Goal: Navigation & Orientation: Understand site structure

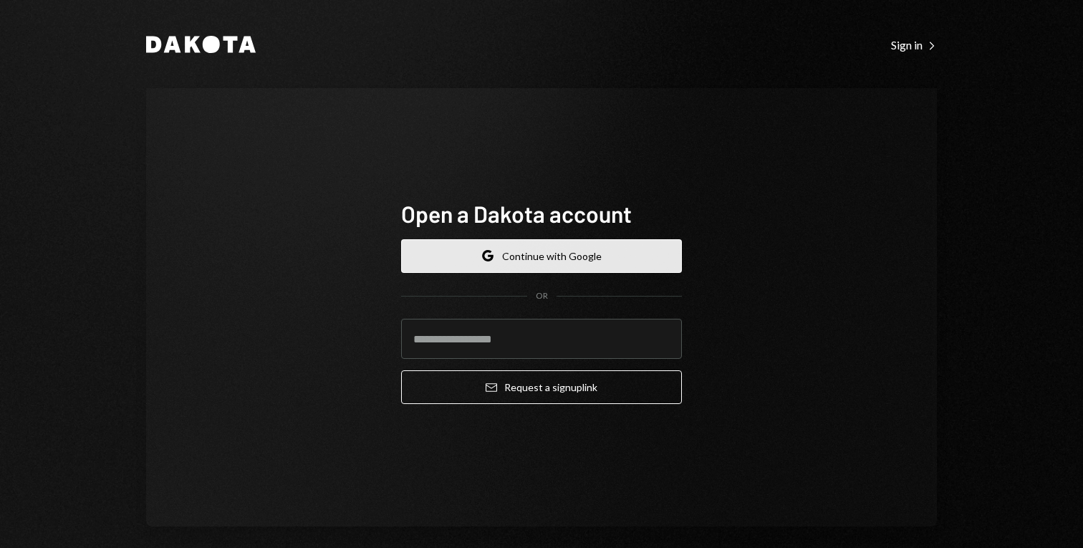
click at [550, 266] on button "Google Continue with Google" at bounding box center [541, 256] width 281 height 34
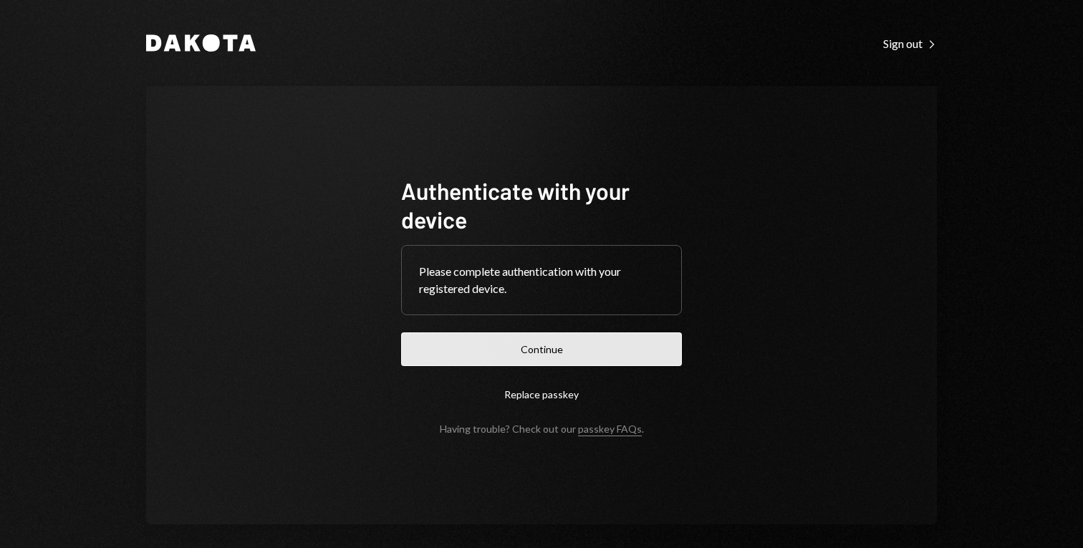
click at [547, 347] on button "Continue" at bounding box center [541, 349] width 281 height 34
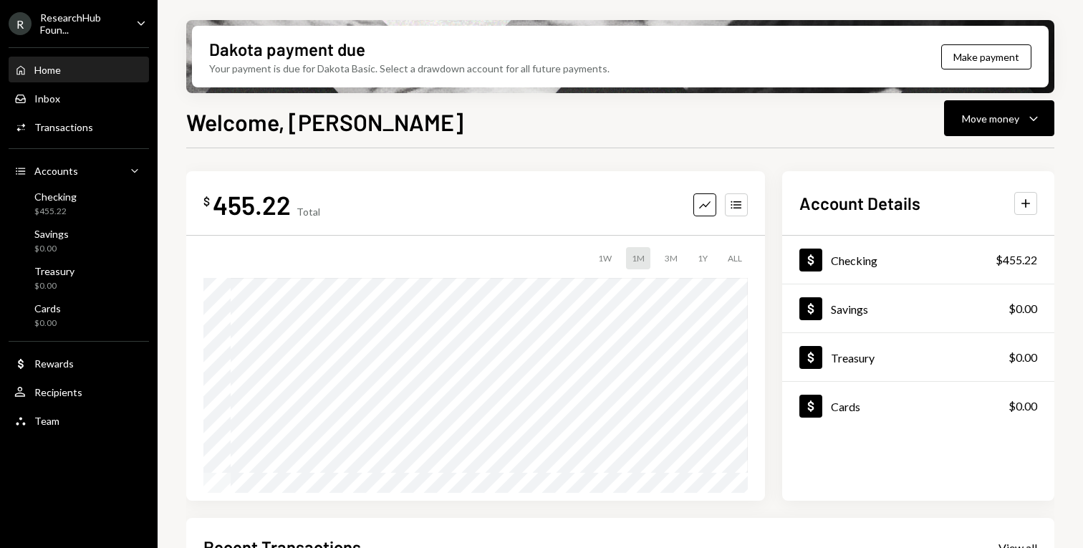
click at [107, 28] on div "ResearchHub Foun..." at bounding box center [82, 23] width 85 height 24
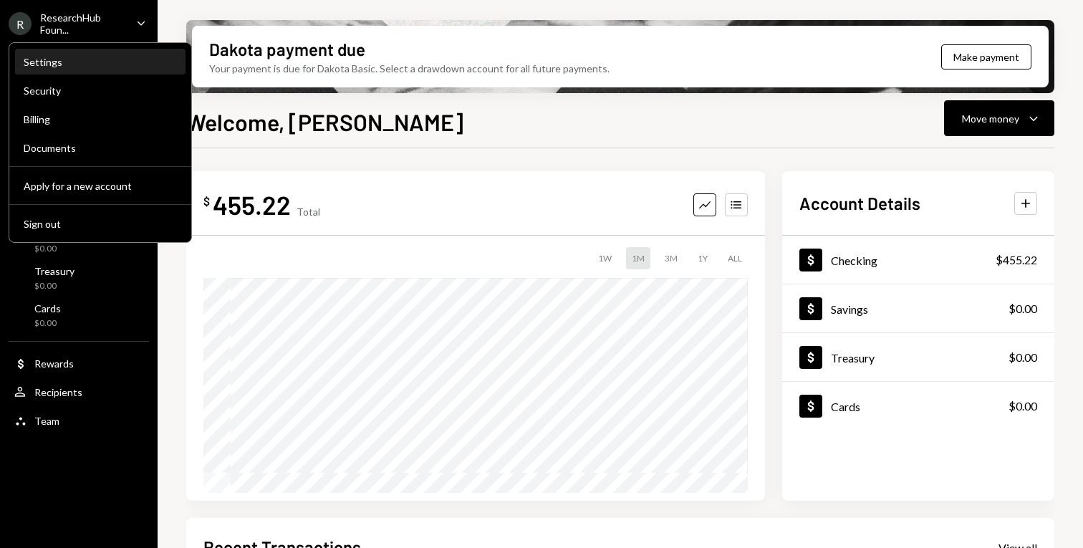
click at [80, 62] on div "Settings" at bounding box center [100, 62] width 153 height 12
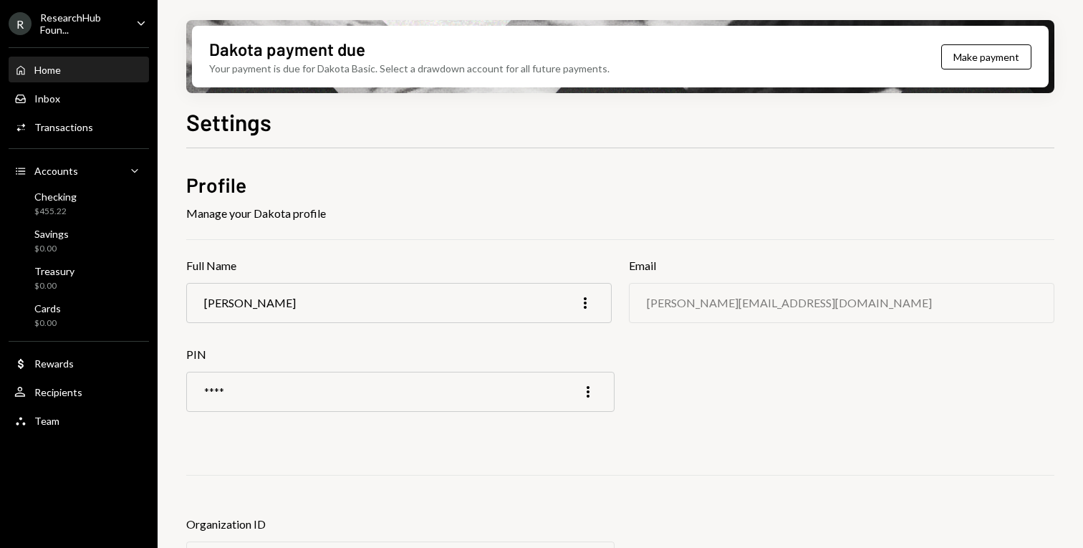
click at [88, 64] on div "Home Home" at bounding box center [78, 70] width 129 height 13
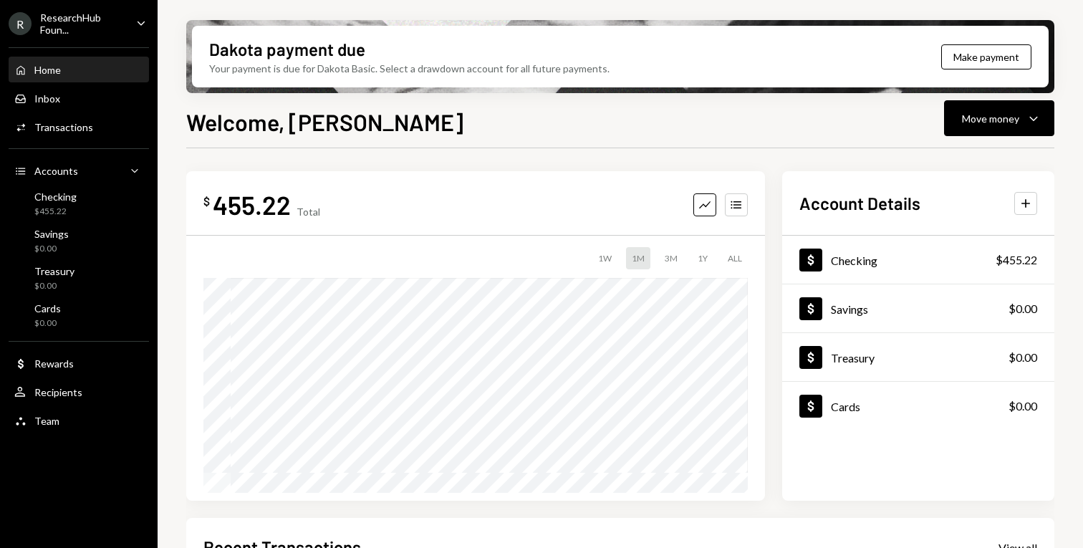
click at [51, 376] on div "Home Home Inbox Inbox Activities Transactions Accounts Accounts Caret Down Chec…" at bounding box center [79, 238] width 158 height 398
click at [54, 401] on div "User Recipients" at bounding box center [78, 392] width 129 height 24
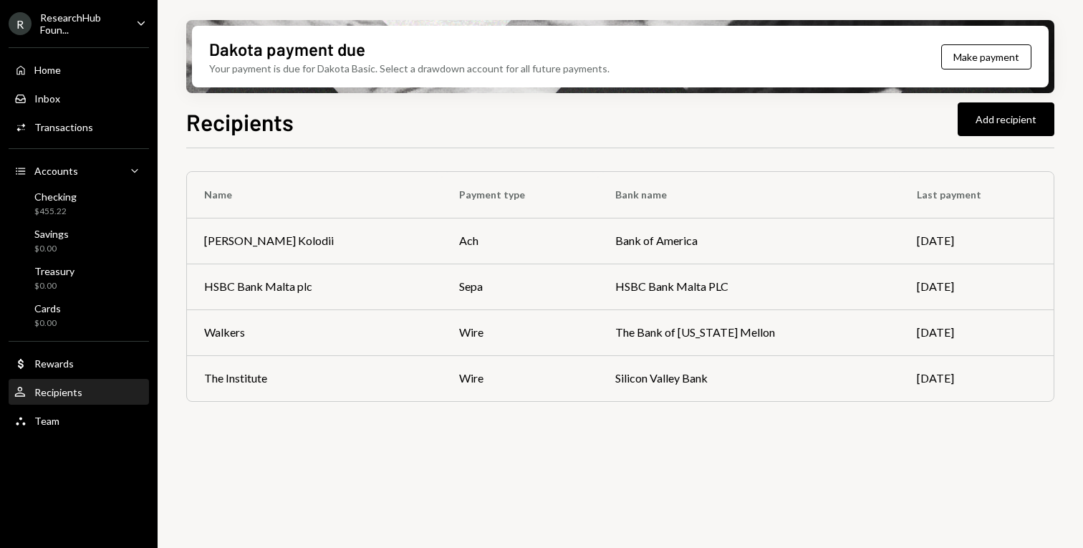
click at [51, 434] on div "Home Home Inbox Inbox Activities Transactions Accounts Accounts Caret Down Chec…" at bounding box center [79, 238] width 158 height 398
click at [67, 413] on div "Team Team" at bounding box center [78, 421] width 129 height 24
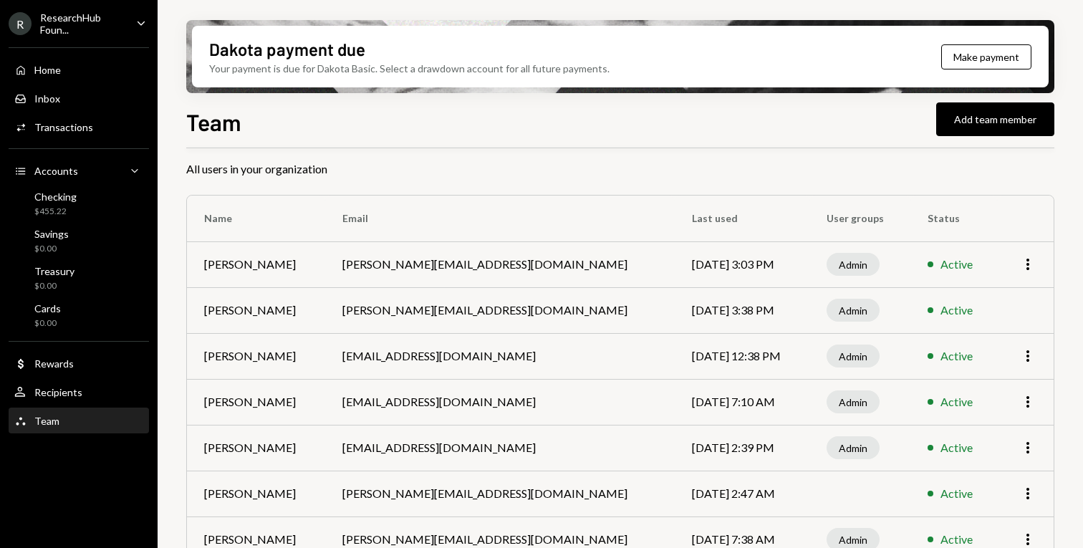
scroll to position [58, 0]
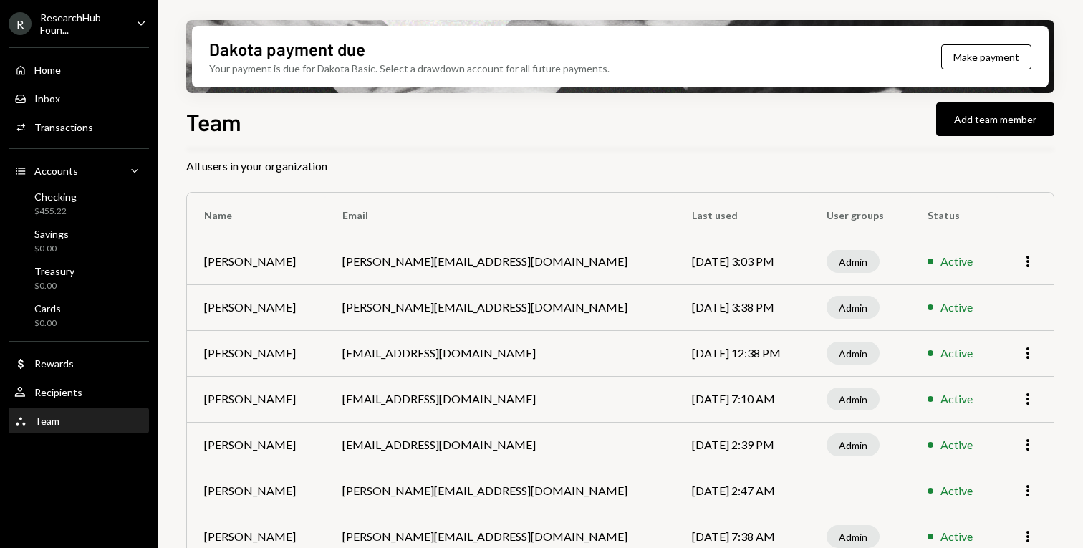
click at [420, 310] on td "[PERSON_NAME][EMAIL_ADDRESS][DOMAIN_NAME]" at bounding box center [500, 307] width 350 height 46
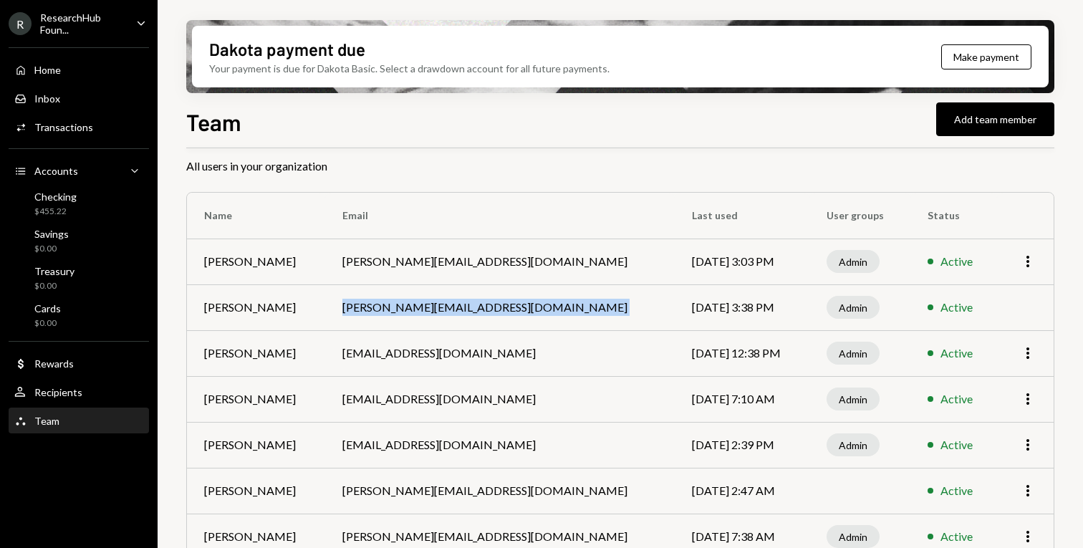
click at [420, 310] on td "[PERSON_NAME][EMAIL_ADDRESS][DOMAIN_NAME]" at bounding box center [500, 307] width 350 height 46
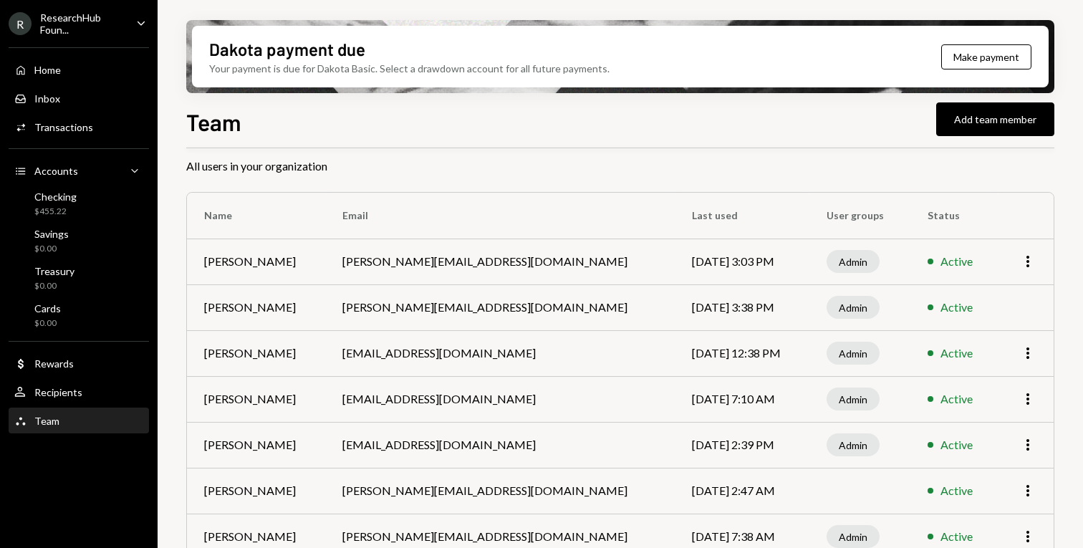
click at [835, 304] on div "Admin" at bounding box center [853, 307] width 53 height 23
click at [940, 311] on div "Active" at bounding box center [956, 307] width 32 height 17
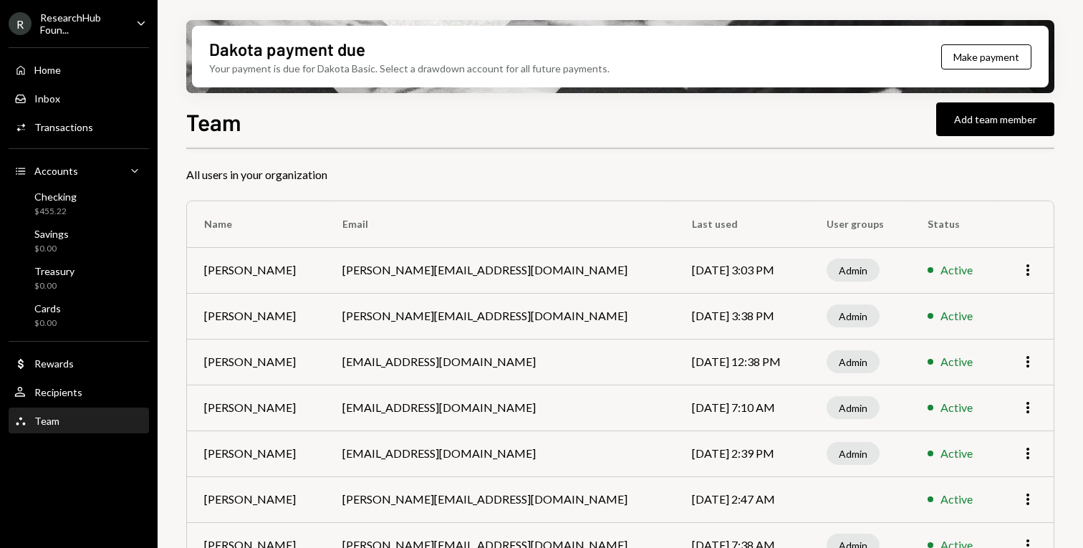
scroll to position [174, 0]
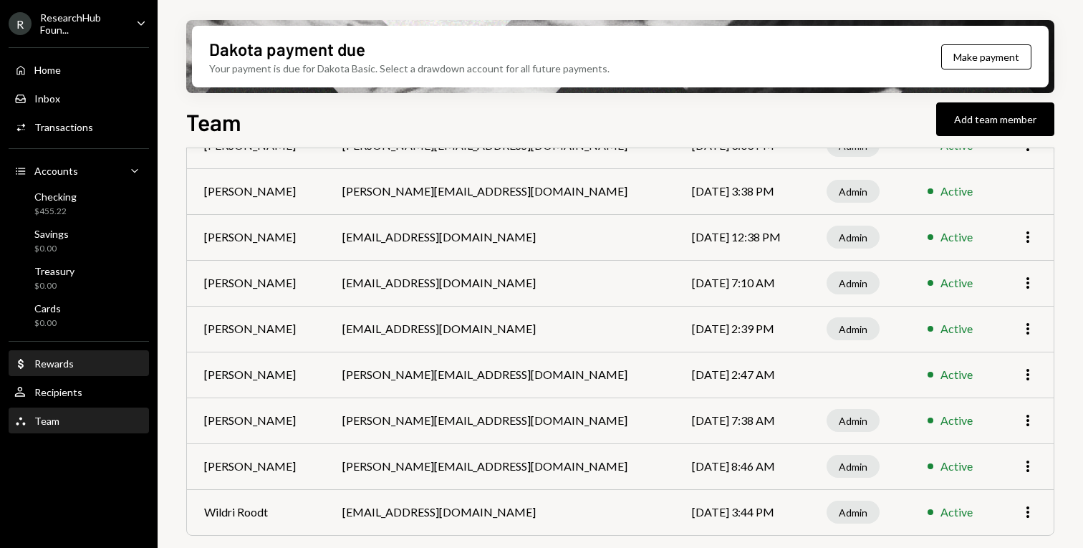
click at [48, 363] on div "Rewards" at bounding box center [53, 363] width 39 height 12
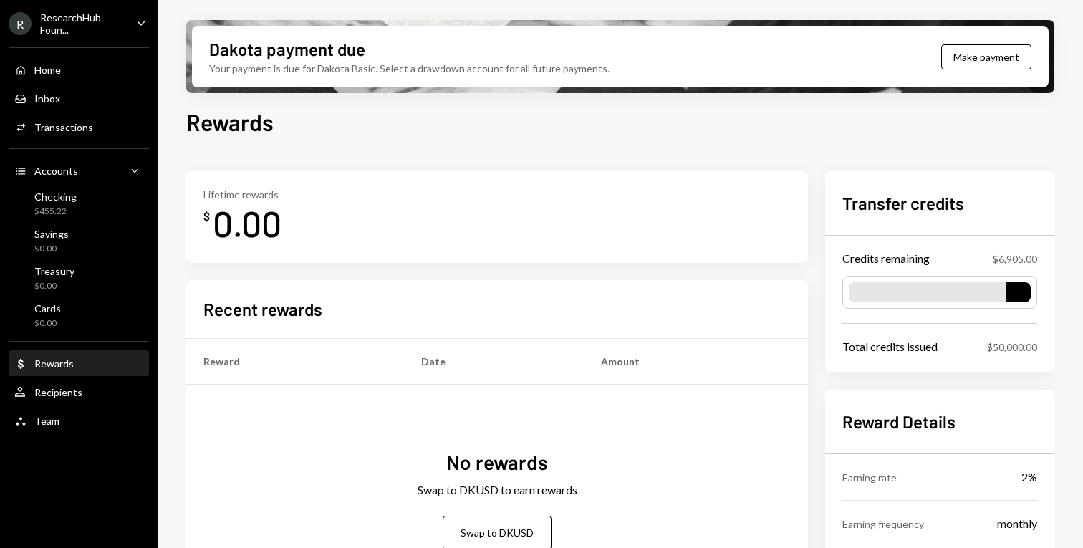
click at [101, 30] on div "ResearchHub Foun..." at bounding box center [82, 23] width 85 height 24
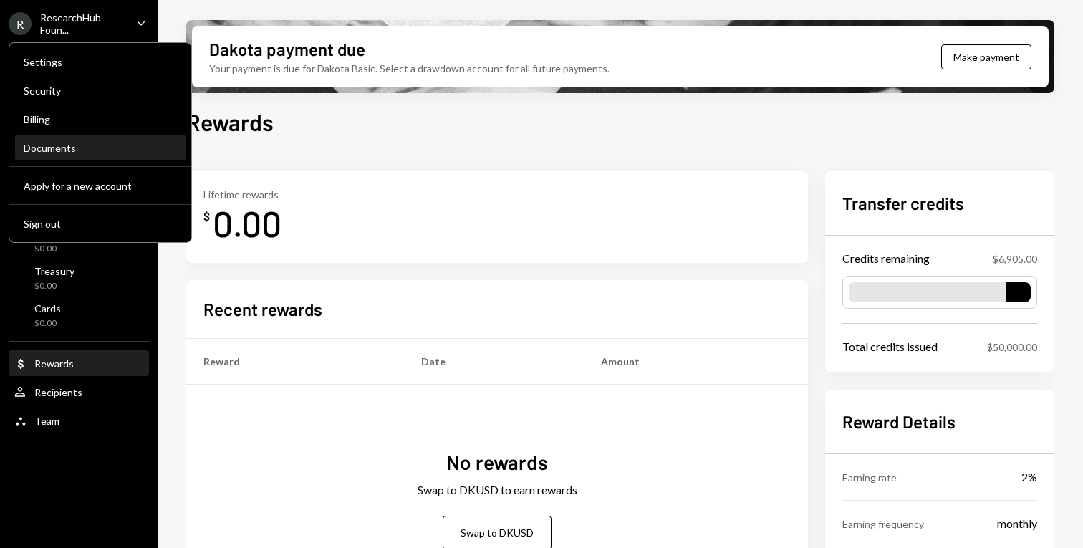
click at [58, 144] on div "Documents" at bounding box center [100, 148] width 153 height 12
